Goal: Transaction & Acquisition: Book appointment/travel/reservation

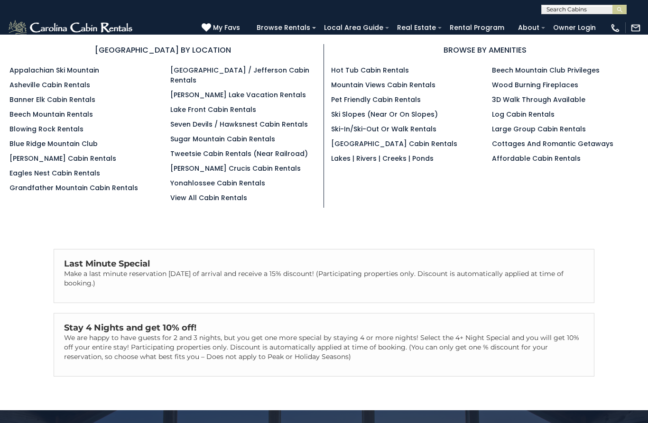
click at [84, 119] on link "Beech Mountain Rentals" at bounding box center [51, 114] width 84 height 9
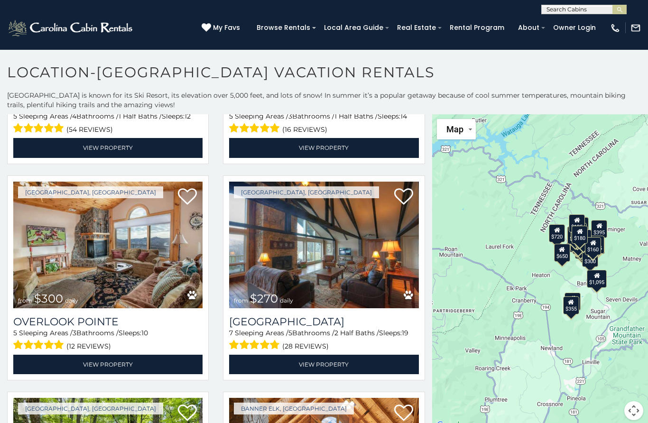
scroll to position [2351, 0]
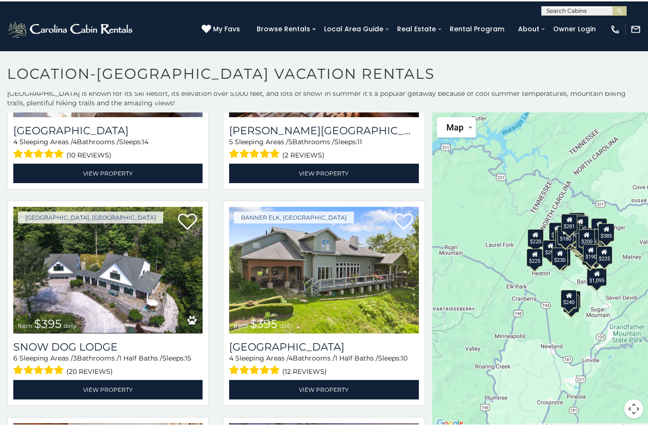
scroll to position [799, 0]
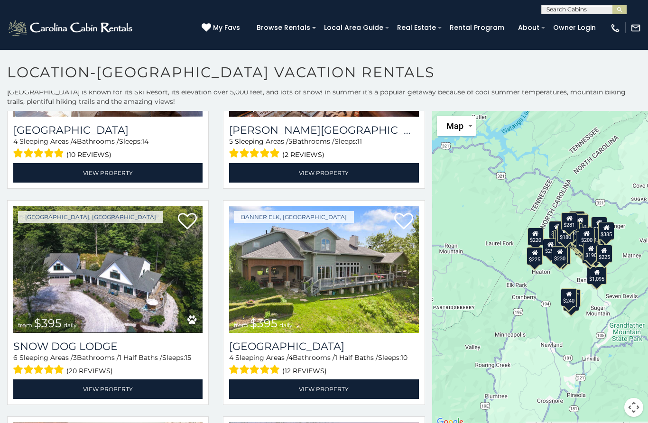
click at [581, 8] on input "text" at bounding box center [583, 11] width 83 height 9
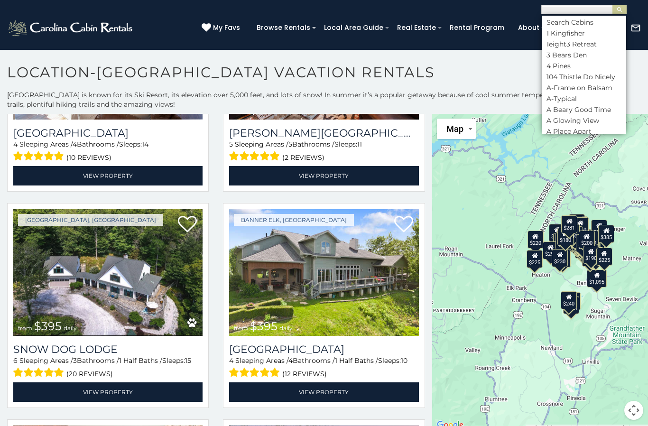
scroll to position [0, 0]
type input "****"
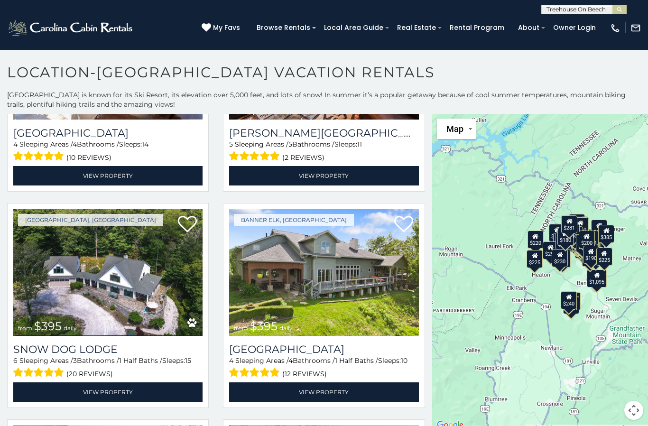
click at [620, 9] on button "submit" at bounding box center [620, 9] width 14 height 9
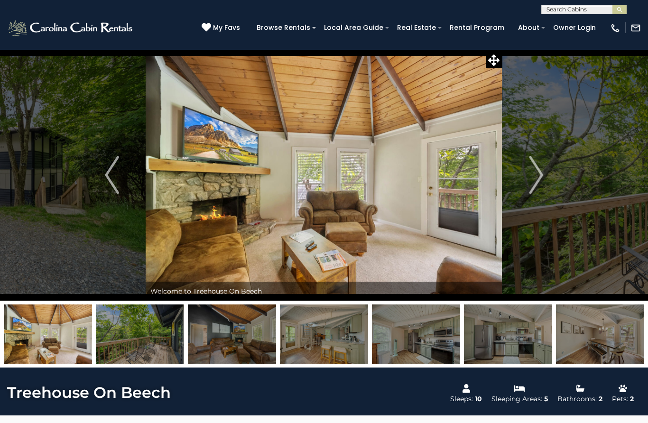
click at [539, 174] on img "Next" at bounding box center [536, 175] width 14 height 38
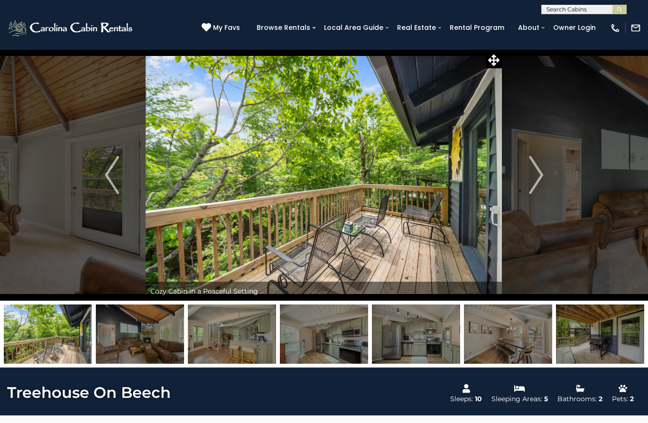
click at [537, 183] on img "Next" at bounding box center [536, 175] width 14 height 38
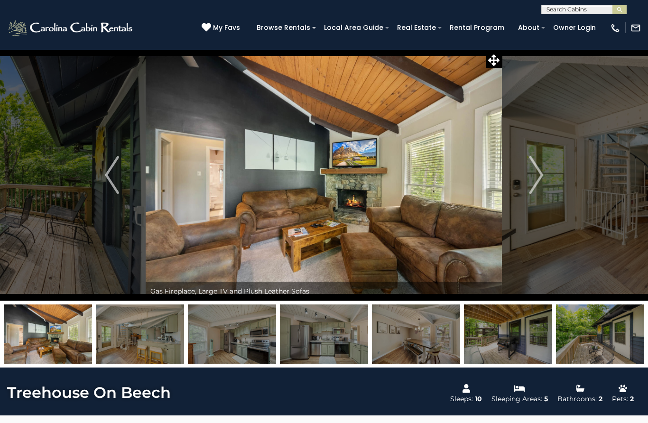
click at [534, 179] on img "Next" at bounding box center [536, 175] width 14 height 38
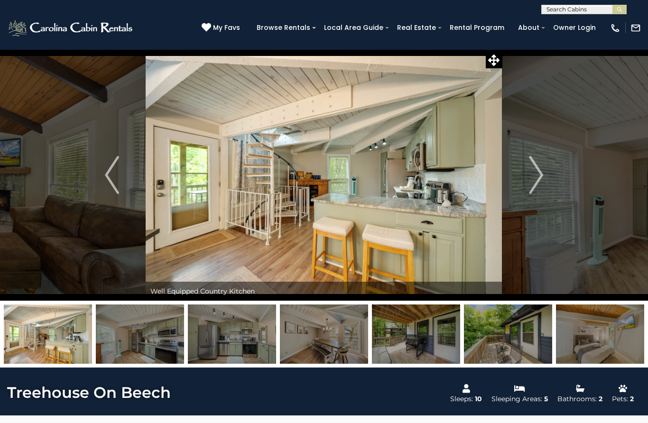
click at [529, 177] on button "Next" at bounding box center [536, 175] width 67 height 252
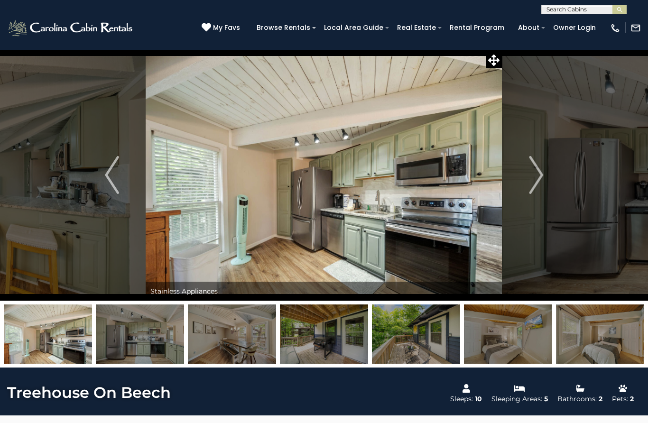
click at [532, 176] on img "Next" at bounding box center [536, 175] width 14 height 38
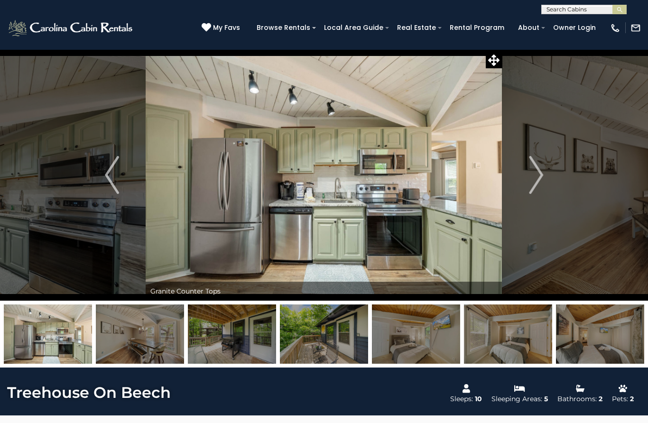
click at [528, 175] on button "Next" at bounding box center [536, 175] width 67 height 252
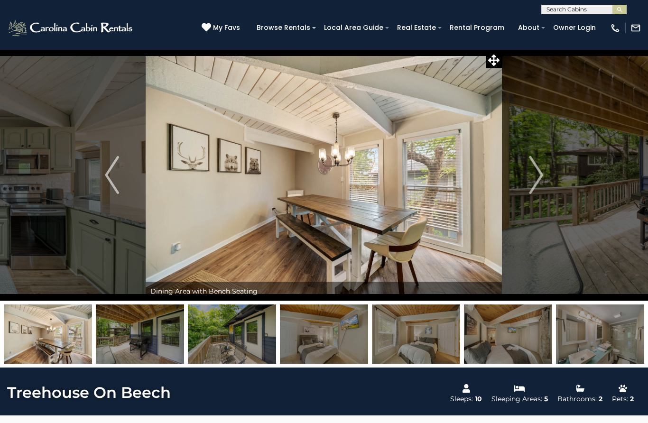
click at [534, 183] on img "Next" at bounding box center [536, 175] width 14 height 38
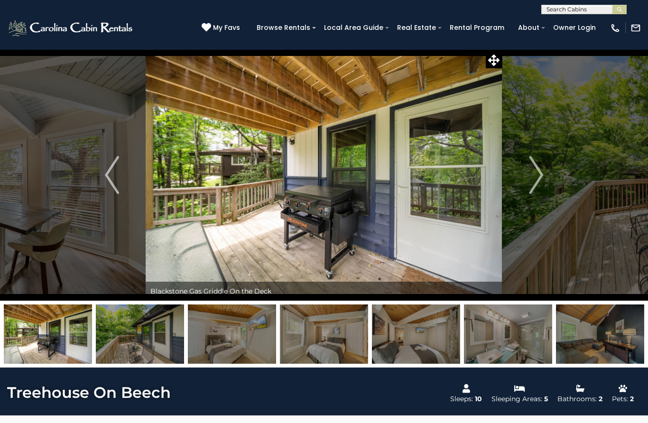
click at [532, 177] on img "Next" at bounding box center [536, 175] width 14 height 38
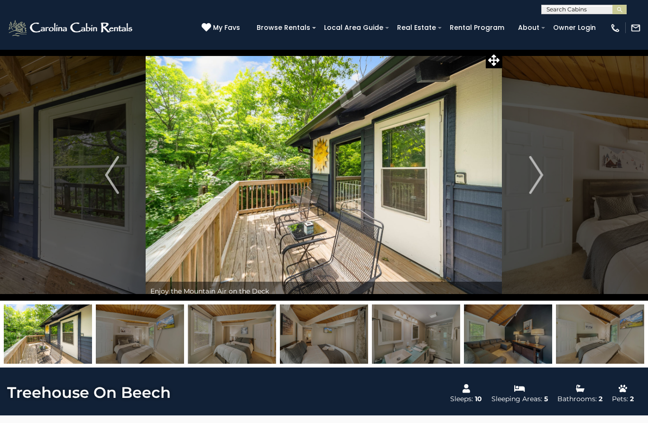
click at [531, 177] on img "Next" at bounding box center [536, 175] width 14 height 38
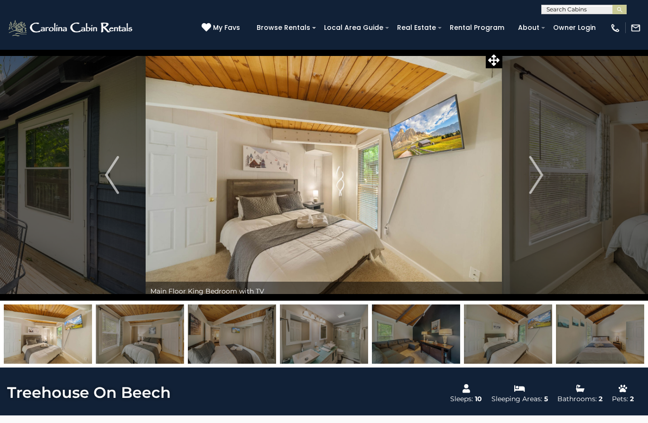
click at [533, 180] on img "Next" at bounding box center [536, 175] width 14 height 38
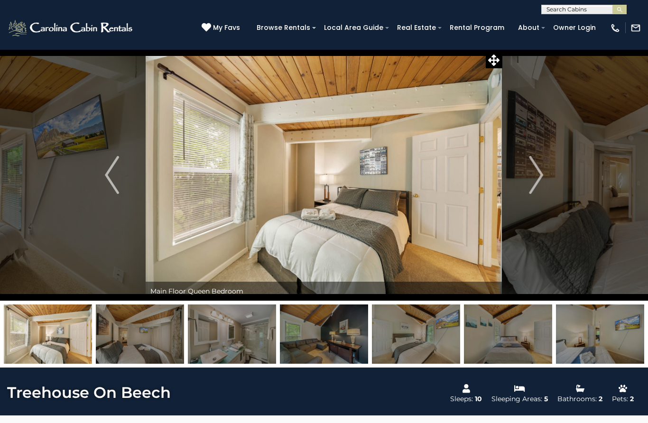
click at [530, 177] on img "Next" at bounding box center [536, 175] width 14 height 38
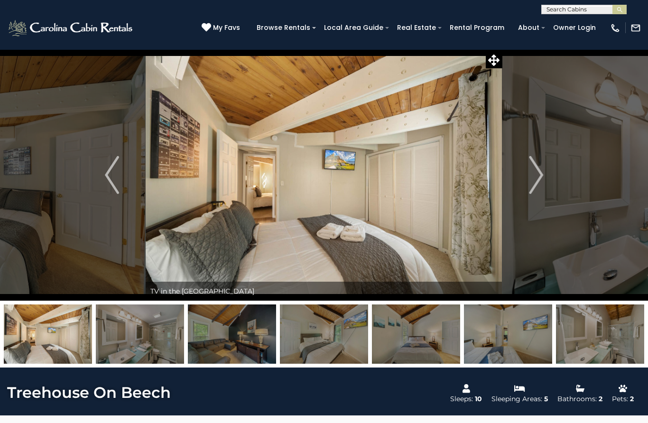
click at [530, 178] on img "Next" at bounding box center [536, 175] width 14 height 38
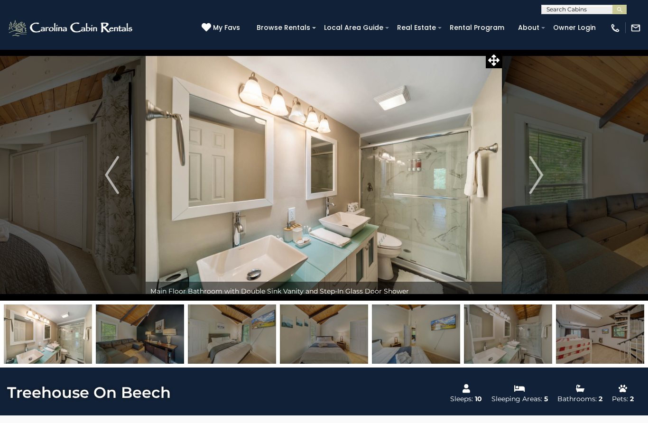
click at [532, 180] on img "Next" at bounding box center [536, 175] width 14 height 38
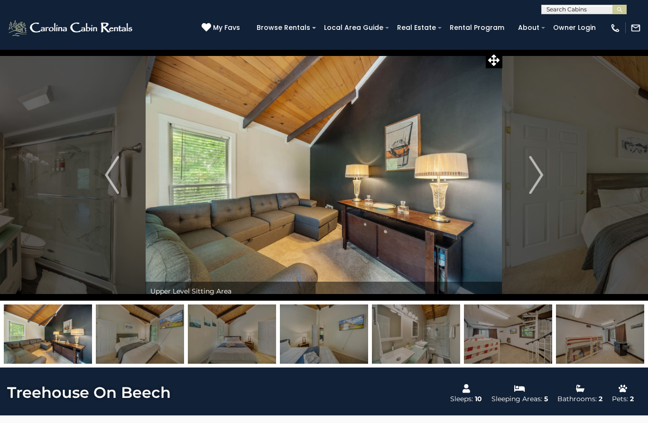
click at [531, 177] on img "Next" at bounding box center [536, 175] width 14 height 38
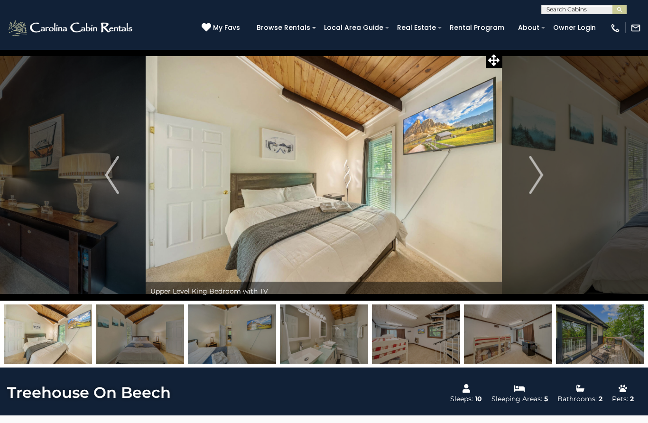
click at [532, 179] on img "Next" at bounding box center [536, 175] width 14 height 38
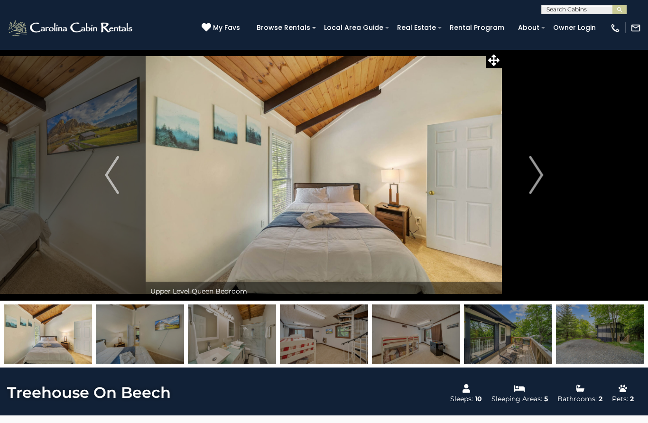
click at [533, 179] on img "Next" at bounding box center [536, 175] width 14 height 38
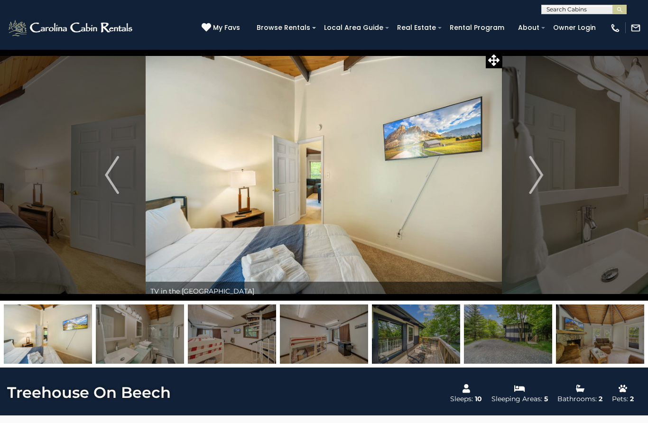
click at [534, 178] on img "Next" at bounding box center [536, 175] width 14 height 38
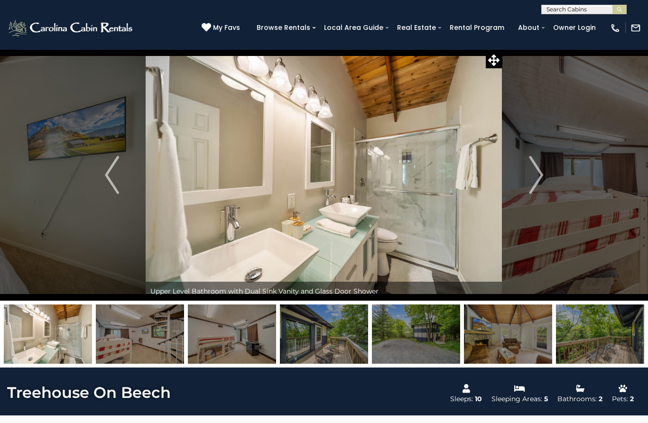
click at [535, 178] on img "Next" at bounding box center [536, 175] width 14 height 38
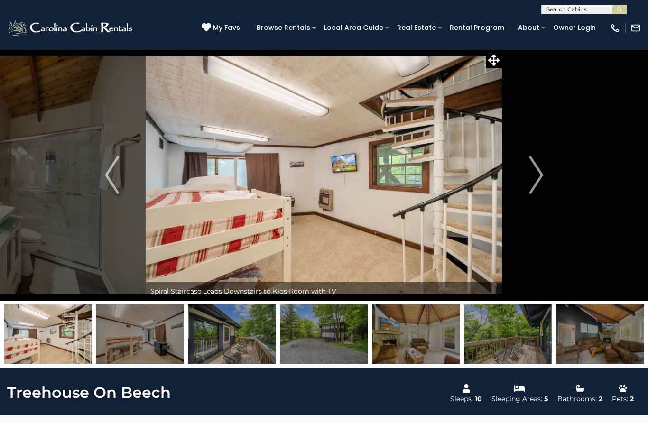
click at [527, 185] on button "Next" at bounding box center [536, 175] width 67 height 252
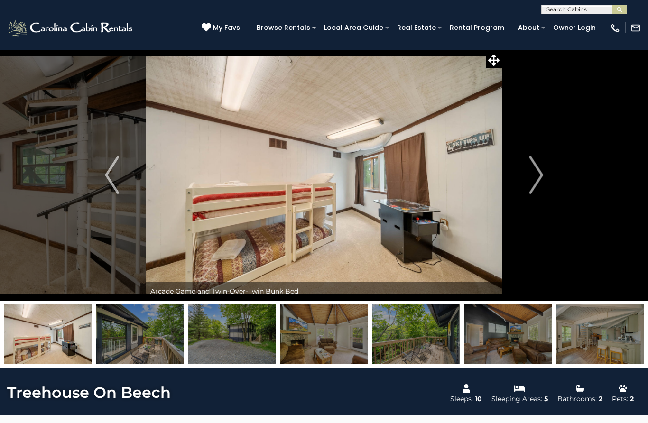
click at [534, 182] on img "Next" at bounding box center [536, 175] width 14 height 38
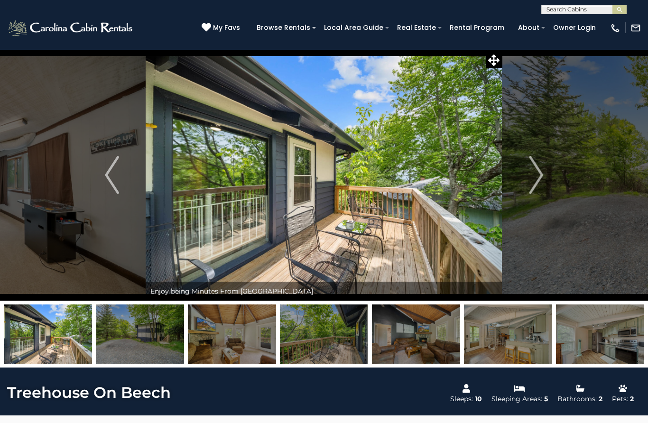
click at [534, 180] on img "Next" at bounding box center [536, 175] width 14 height 38
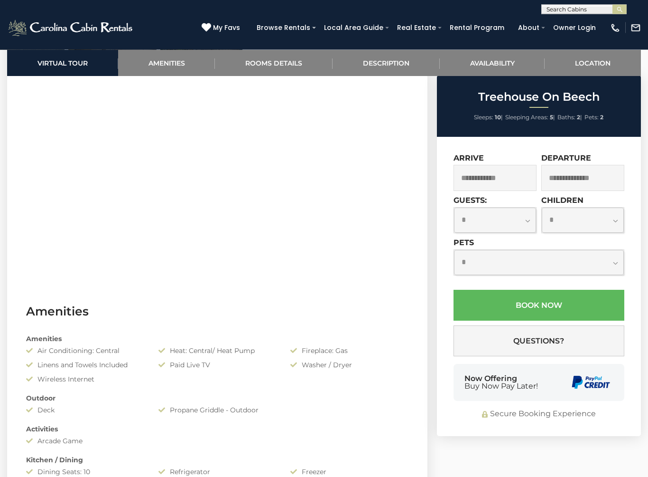
scroll to position [462, 0]
click at [495, 178] on input "text" at bounding box center [495, 177] width 83 height 26
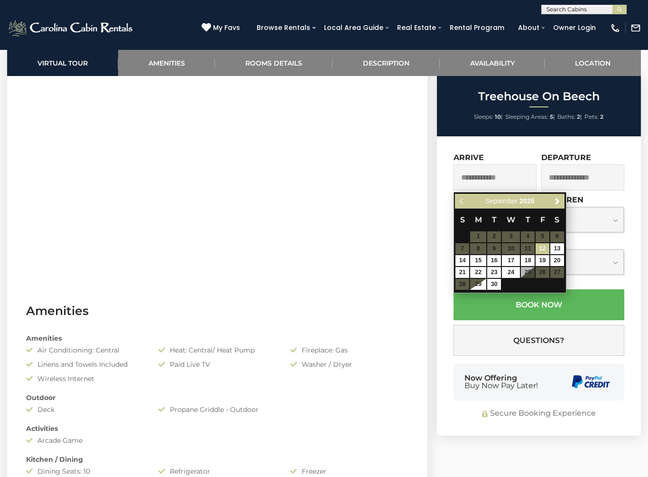
click at [563, 200] on link "Next" at bounding box center [558, 201] width 12 height 12
click at [559, 203] on span "Next" at bounding box center [558, 201] width 8 height 8
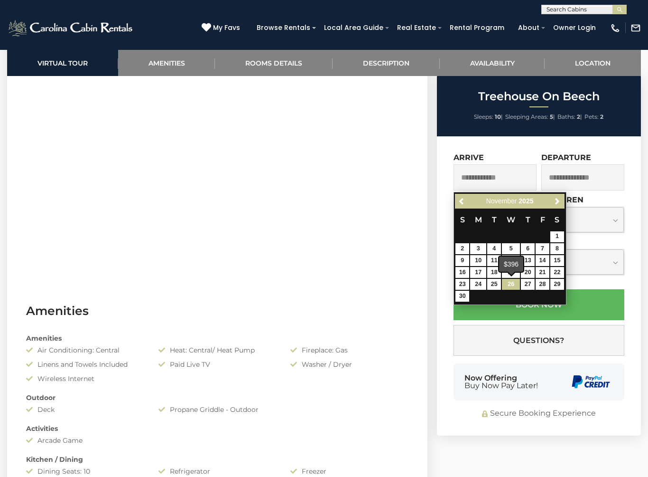
click at [515, 285] on link "26" at bounding box center [511, 284] width 18 height 11
type input "**********"
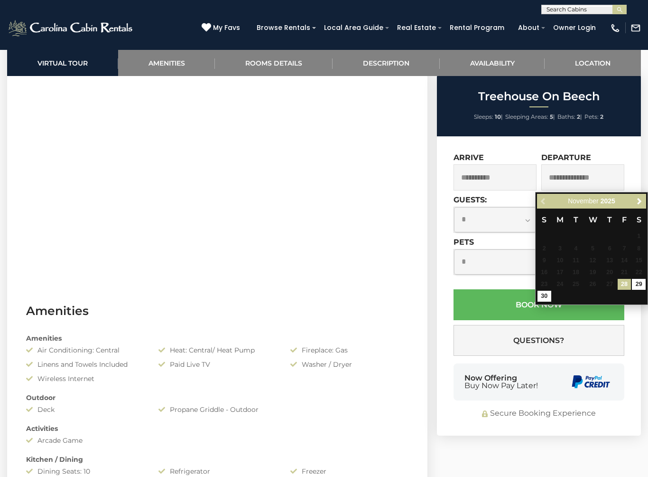
click at [614, 174] on input "text" at bounding box center [583, 177] width 83 height 26
click at [545, 295] on link "30" at bounding box center [545, 295] width 14 height 11
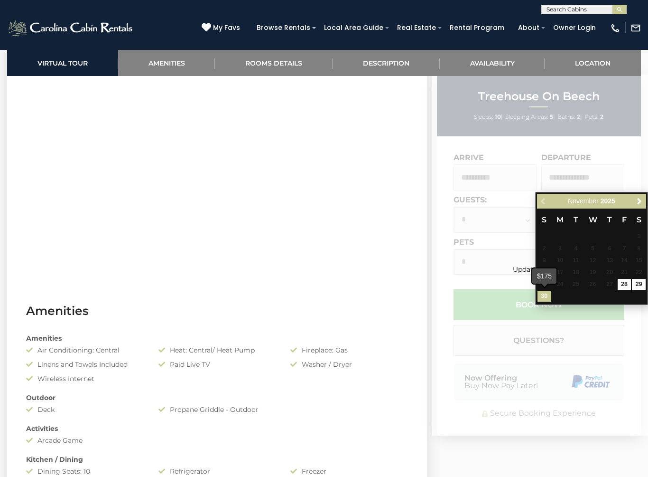
type input "**********"
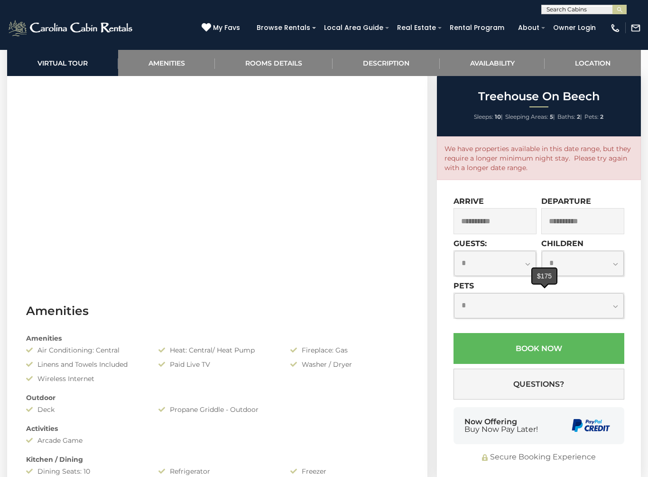
click at [528, 267] on select "**********" at bounding box center [495, 263] width 82 height 25
click at [532, 262] on select "**********" at bounding box center [495, 263] width 82 height 25
select select "*"
click at [611, 308] on select "**********" at bounding box center [539, 305] width 170 height 25
select select "*"
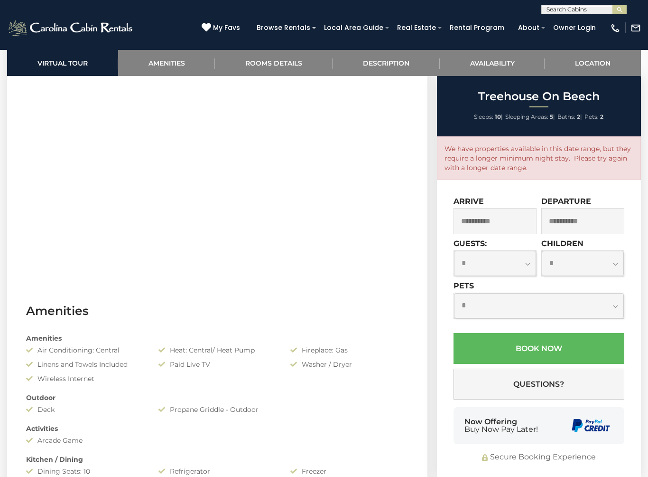
click at [581, 223] on input "**********" at bounding box center [583, 221] width 83 height 26
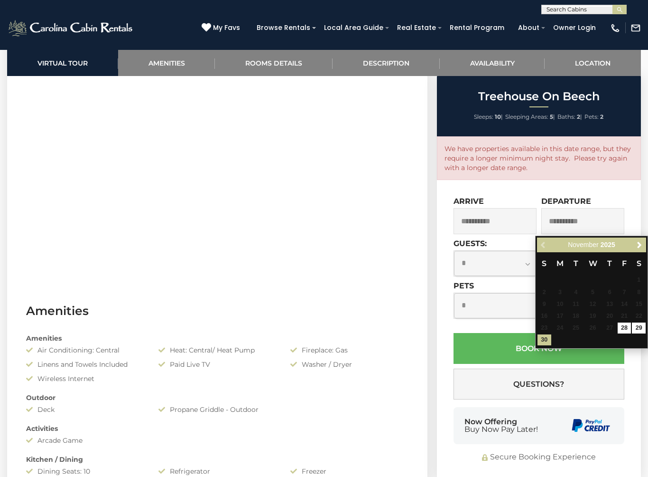
click at [643, 249] on link "Next" at bounding box center [640, 245] width 12 height 12
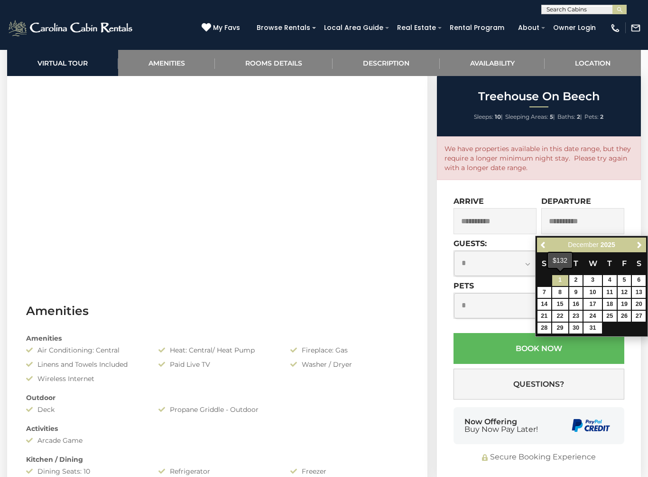
click at [562, 281] on link "1" at bounding box center [561, 280] width 16 height 11
type input "**********"
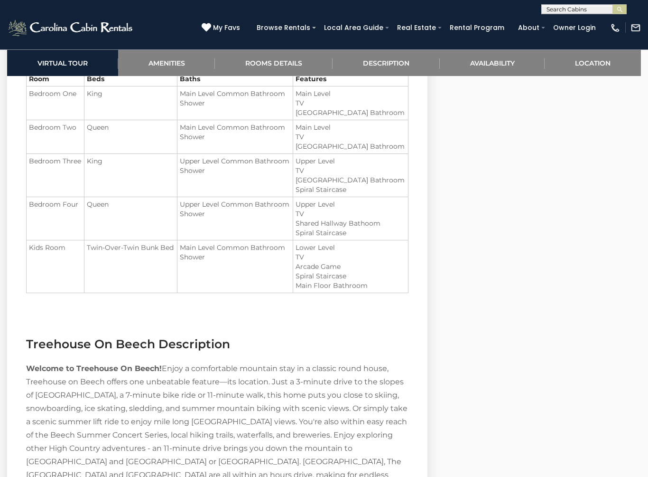
scroll to position [1083, 0]
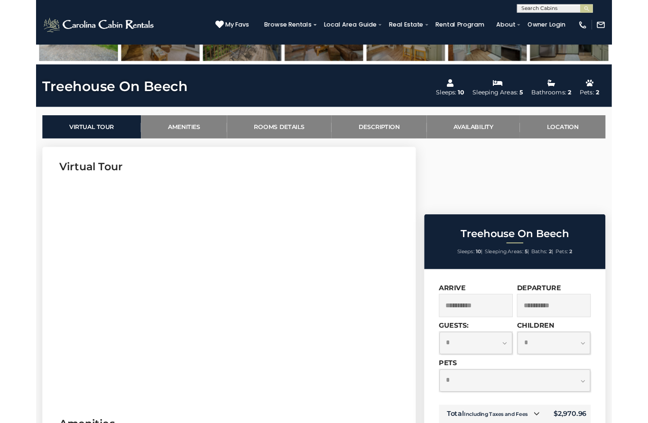
scroll to position [322, 0]
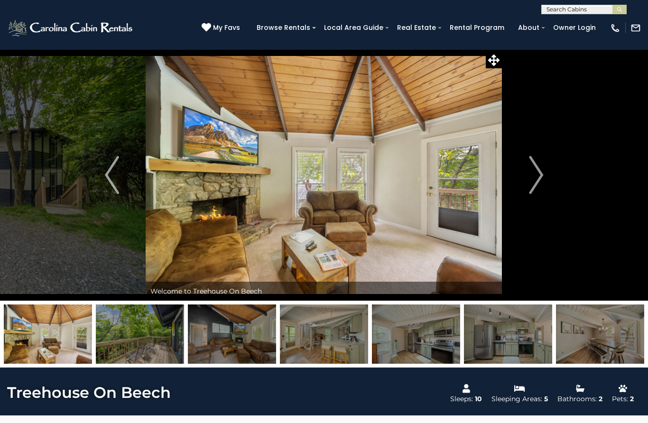
scroll to position [322, 0]
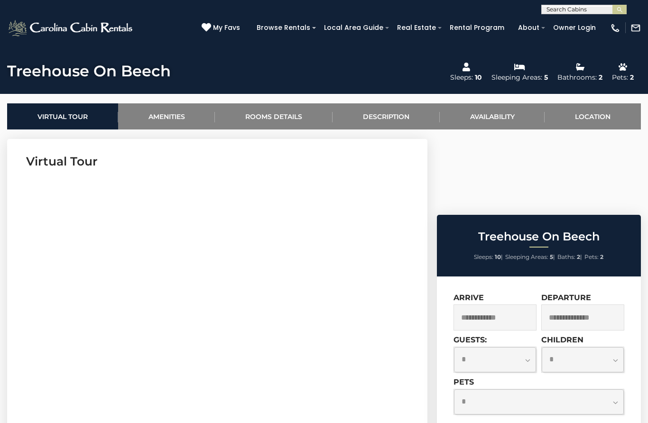
click at [515, 305] on input "text" at bounding box center [495, 318] width 83 height 26
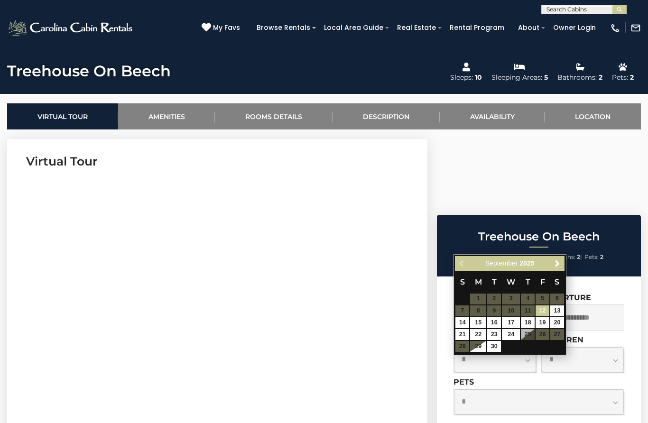
click at [562, 266] on link "Next" at bounding box center [558, 264] width 12 height 12
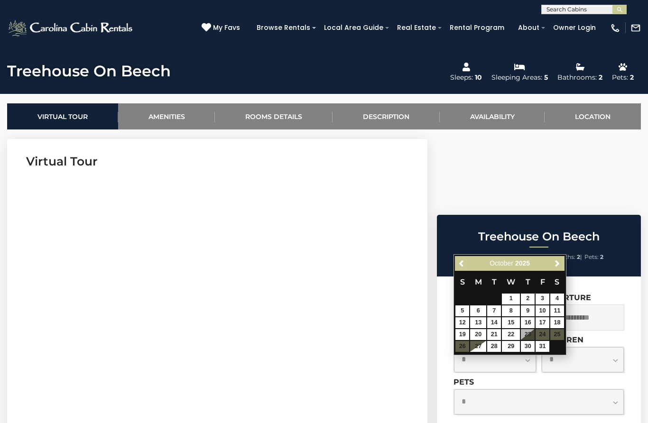
click at [561, 261] on span "Next" at bounding box center [558, 264] width 8 height 8
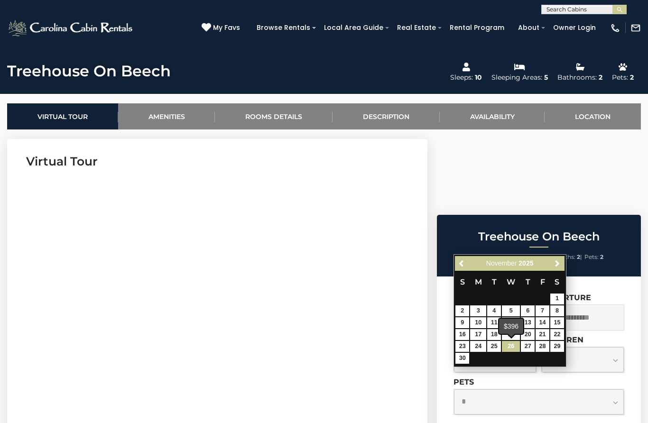
click at [516, 348] on link "26" at bounding box center [511, 346] width 18 height 11
type input "**********"
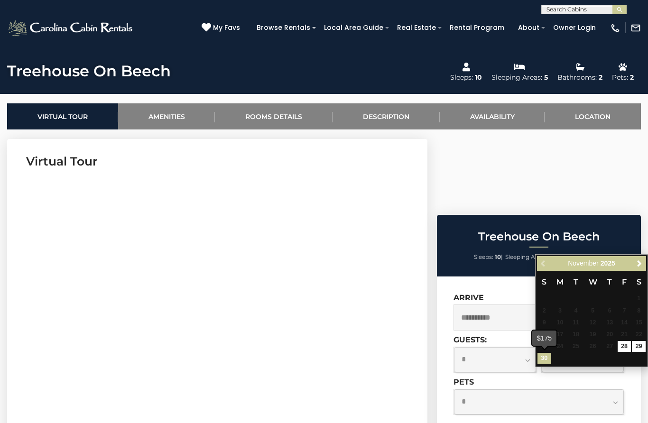
click at [547, 356] on link "30" at bounding box center [545, 358] width 14 height 11
type input "**********"
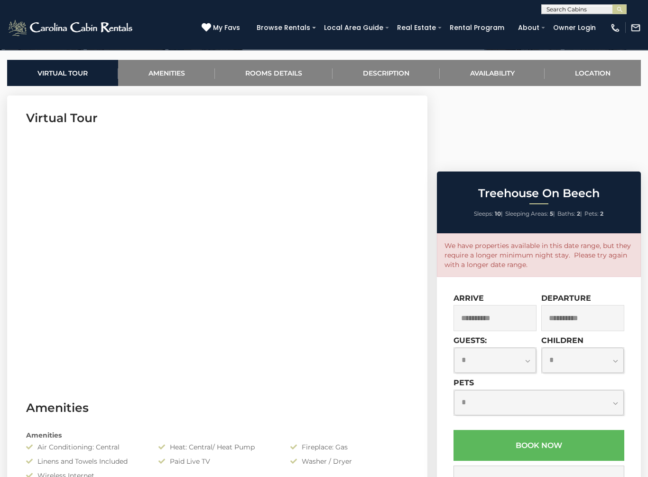
scroll to position [360, 0]
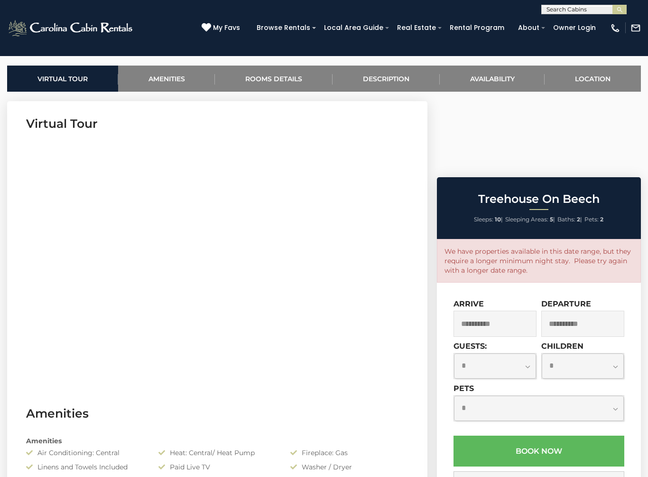
click at [535, 353] on select "**********" at bounding box center [495, 365] width 82 height 25
click at [636, 282] on div "**********" at bounding box center [539, 431] width 204 height 299
click at [556, 45] on div "(828) 295-6000 My Favs Browse Rentals Local Area Guide Activities & Attractions…" at bounding box center [324, 32] width 648 height 36
click at [498, 27] on link "Rental Program" at bounding box center [477, 27] width 64 height 15
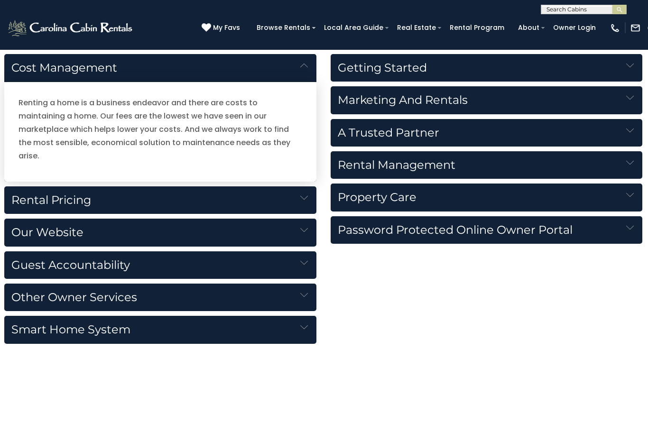
scroll to position [1070, 2]
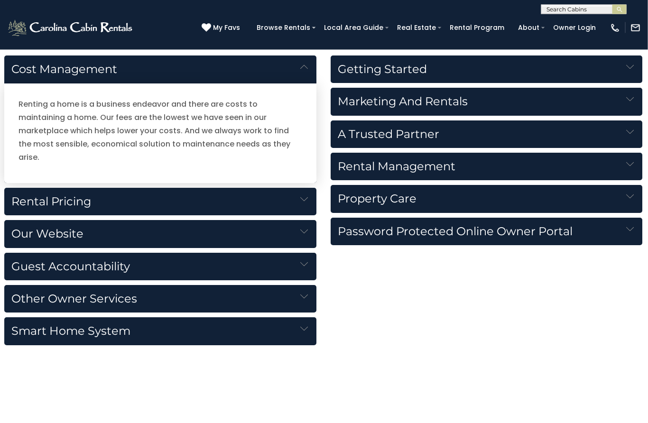
click at [306, 196] on img at bounding box center [305, 200] width 8 height 8
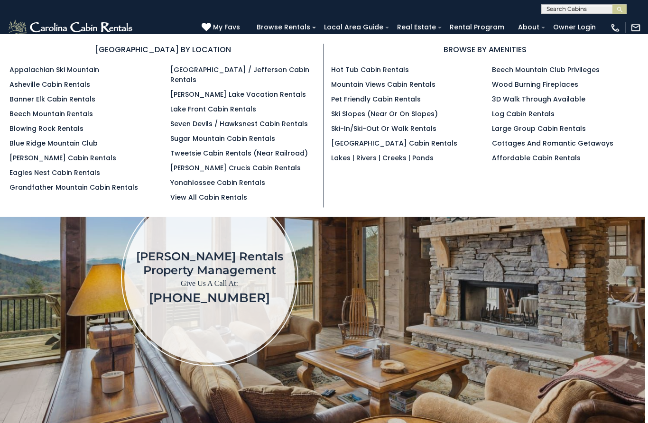
scroll to position [28, 3]
